Goal: Information Seeking & Learning: Learn about a topic

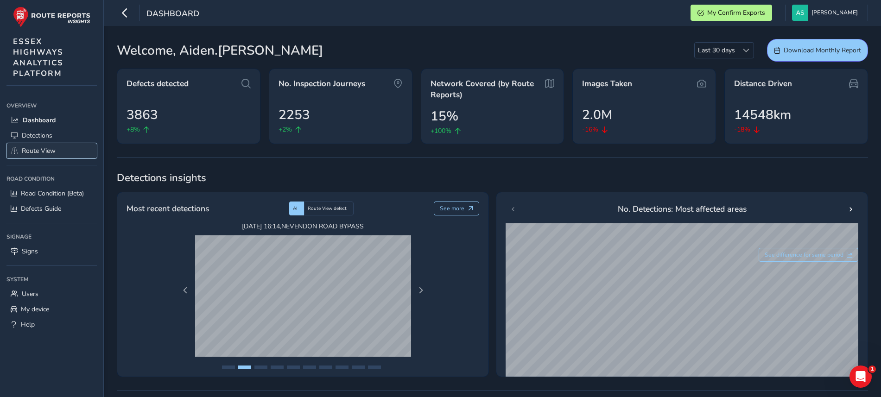
click at [45, 149] on span "Route View" at bounding box center [39, 151] width 34 height 9
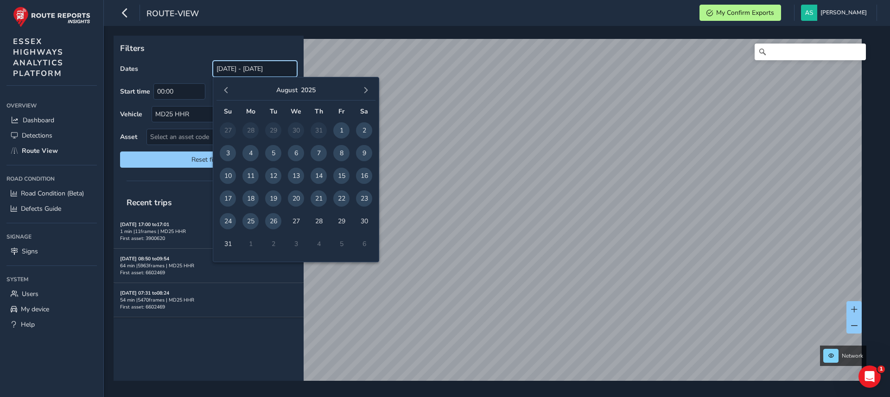
click at [240, 70] on input "[DATE] - [DATE]" at bounding box center [255, 69] width 84 height 16
click at [298, 201] on span "20" at bounding box center [296, 199] width 16 height 16
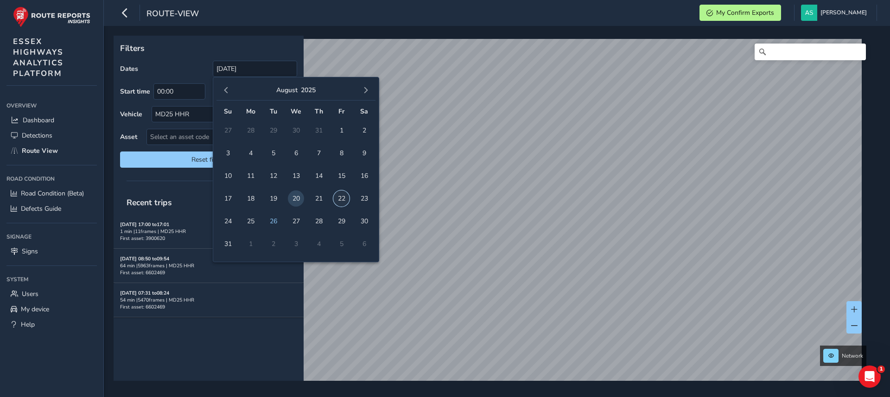
click at [341, 198] on span "22" at bounding box center [341, 199] width 16 height 16
type input "[DATE] - [DATE]"
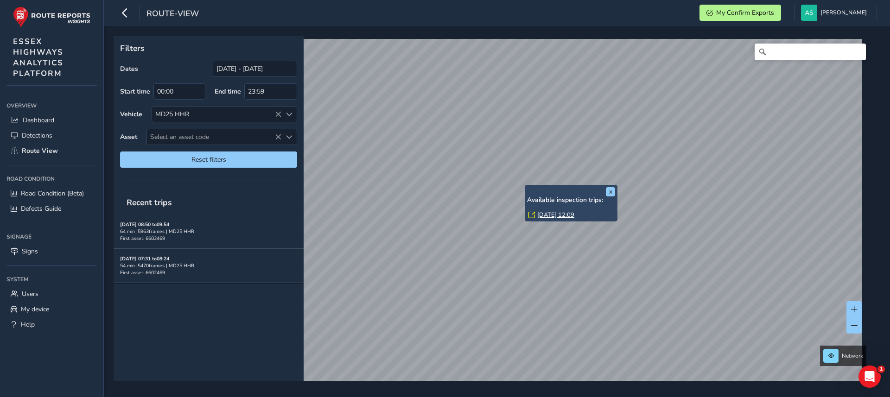
click at [547, 214] on link "[DATE] 12:09" at bounding box center [555, 215] width 37 height 8
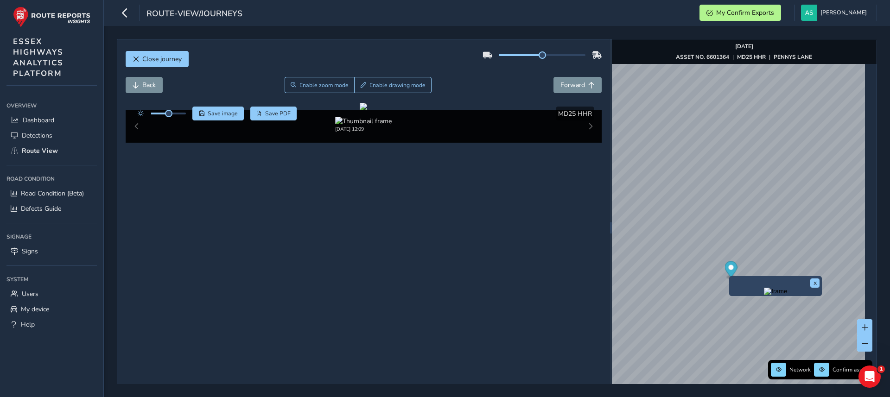
click at [764, 295] on img "Preview frame" at bounding box center [775, 291] width 23 height 7
click at [159, 85] on button "Back" at bounding box center [144, 85] width 37 height 16
click at [563, 82] on span "Forward" at bounding box center [573, 85] width 25 height 9
click at [138, 86] on span "Back" at bounding box center [136, 85] width 6 height 6
click at [561, 87] on span "Forward" at bounding box center [573, 85] width 25 height 9
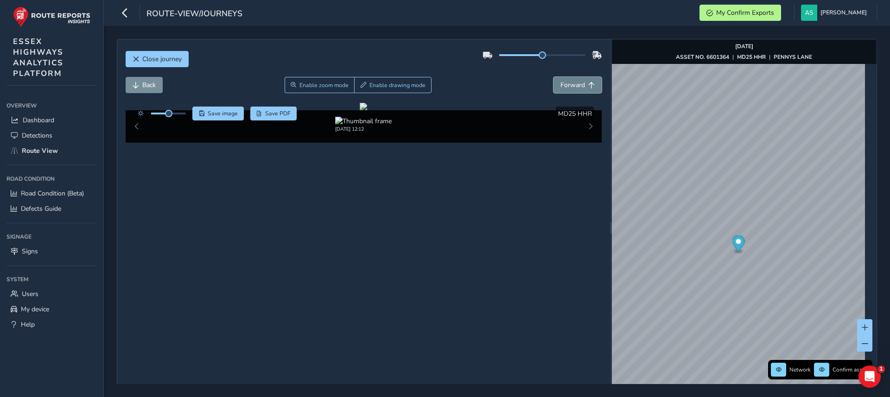
click at [561, 87] on span "Forward" at bounding box center [573, 85] width 25 height 9
click at [144, 84] on span "Back" at bounding box center [148, 85] width 13 height 9
click at [214, 118] on button "Save image" at bounding box center [217, 114] width 51 height 14
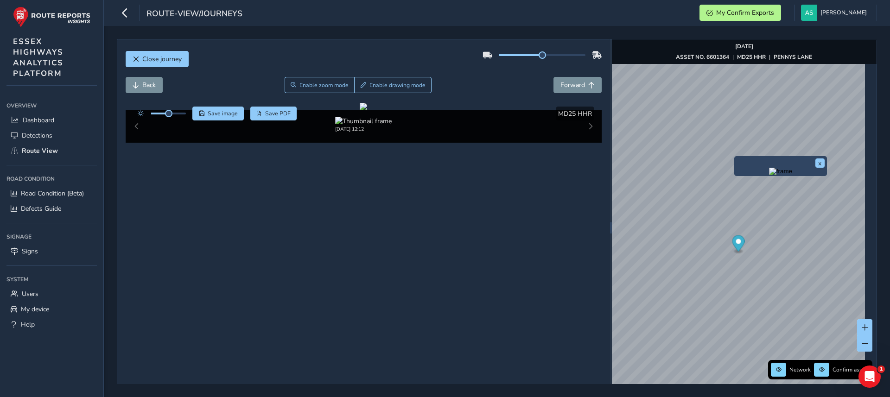
click at [769, 175] on img "Preview frame" at bounding box center [780, 171] width 23 height 7
click at [126, 81] on button "Back" at bounding box center [144, 85] width 37 height 16
click at [126, 82] on button "Back" at bounding box center [144, 85] width 37 height 16
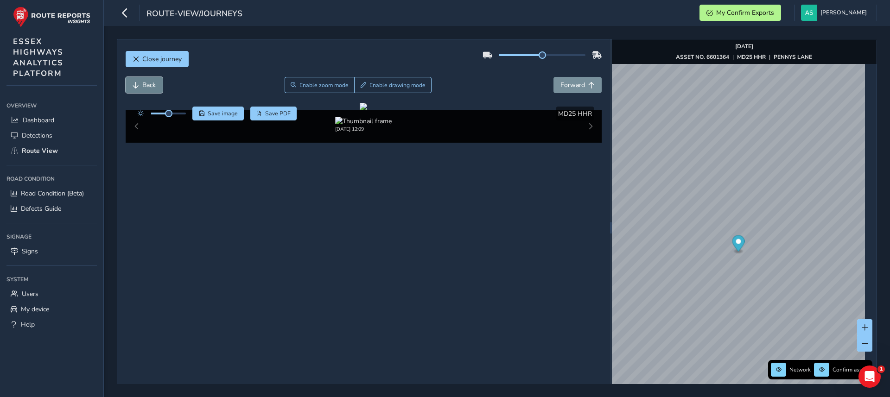
click at [126, 82] on button "Back" at bounding box center [144, 85] width 37 height 16
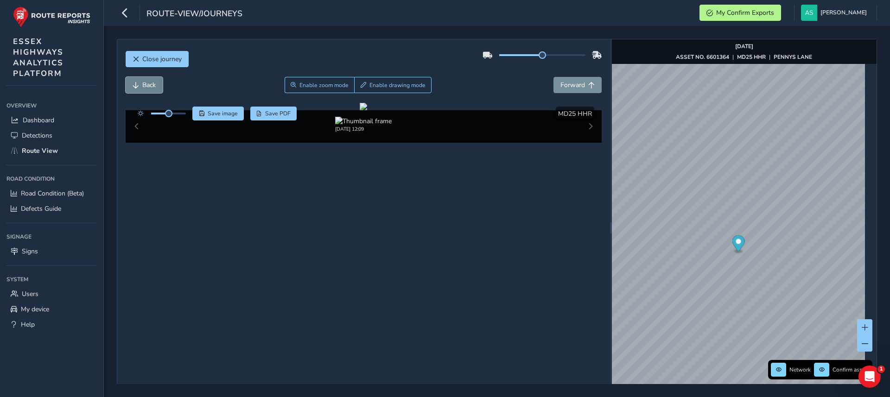
click at [126, 83] on button "Back" at bounding box center [144, 85] width 37 height 16
click at [224, 111] on span "Save image" at bounding box center [223, 113] width 30 height 7
click at [184, 61] on button "Close journey" at bounding box center [157, 59] width 63 height 16
